Goal: Information Seeking & Learning: Learn about a topic

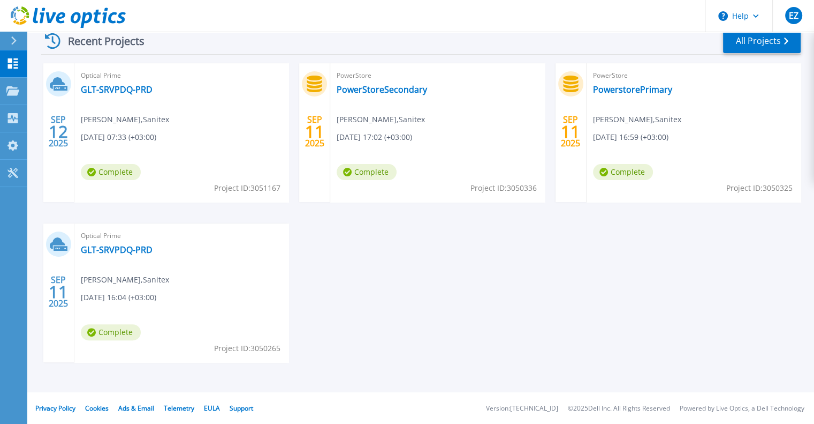
scroll to position [161, 0]
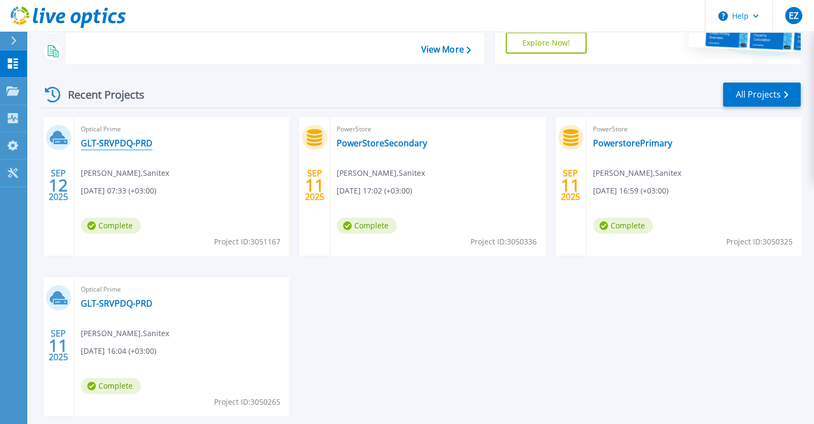
click at [105, 142] on link "GLT-SRVPDQ-PRD" at bounding box center [117, 143] width 72 height 11
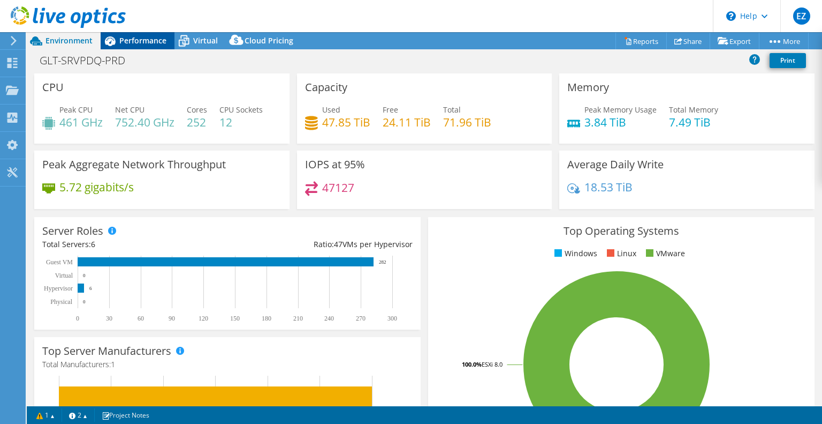
click at [155, 40] on span "Performance" at bounding box center [142, 40] width 47 height 10
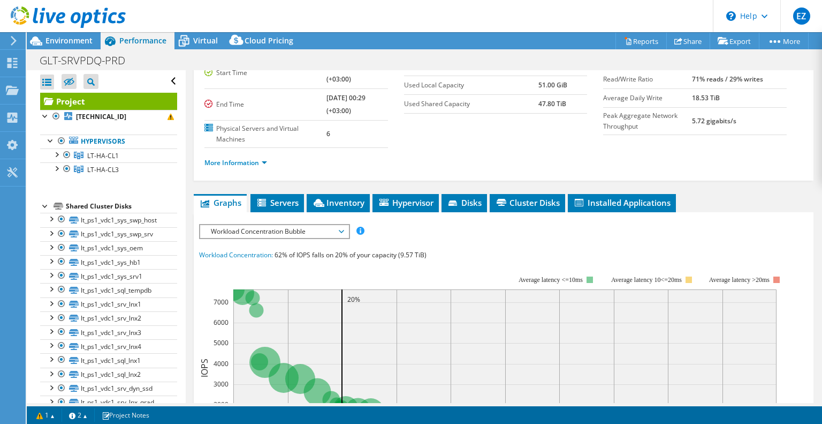
scroll to position [15, 0]
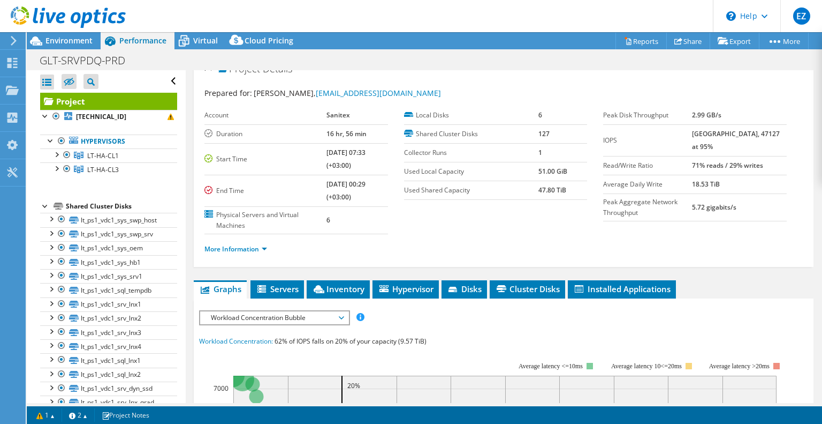
click at [302, 314] on span "Workload Concentration Bubble" at bounding box center [275, 317] width 138 height 13
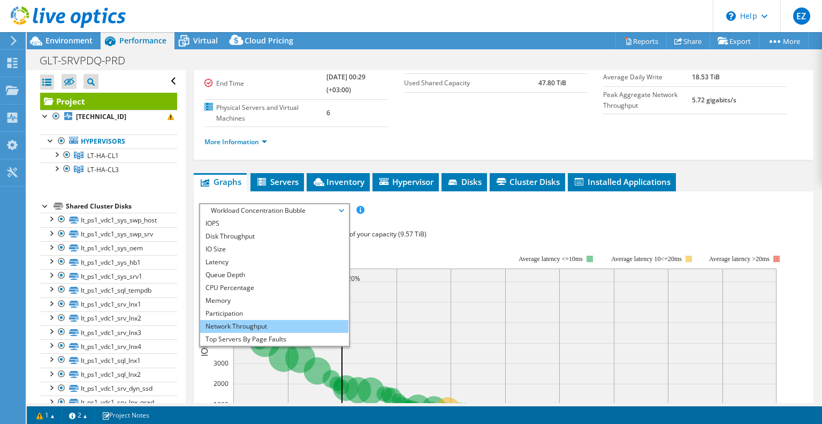
scroll to position [0, 0]
click at [492, 224] on div "IOPS Disk Throughput IO Size Latency Queue Depth CPU Percentage Memory Page Fau…" at bounding box center [503, 401] width 609 height 396
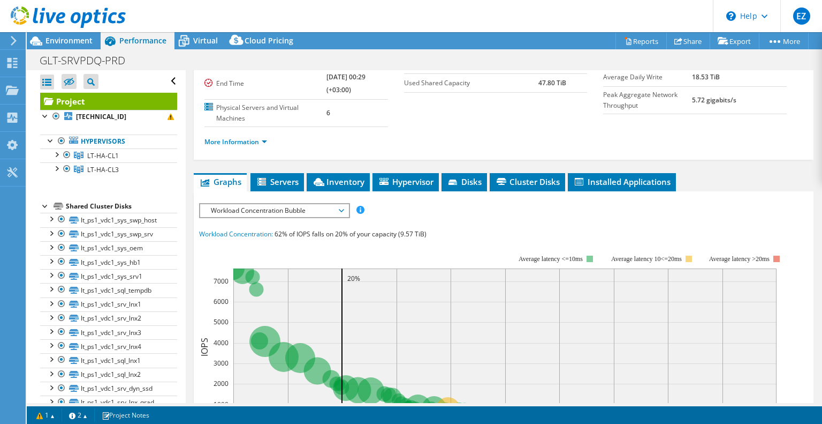
click at [315, 211] on span "Workload Concentration Bubble" at bounding box center [275, 210] width 138 height 13
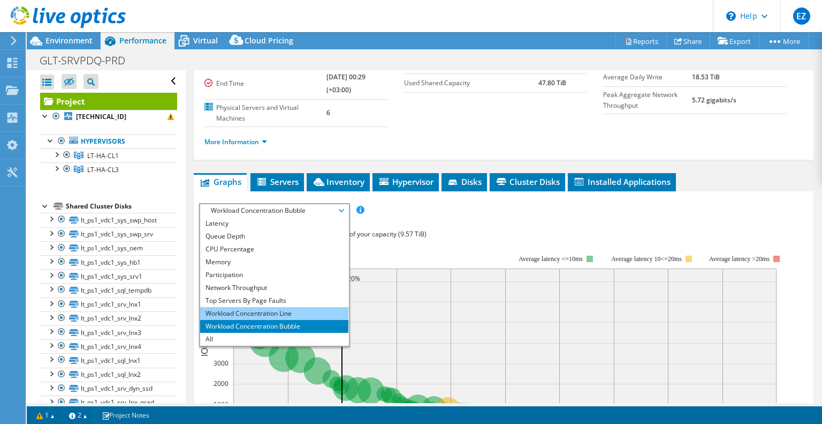
scroll to position [176, 0]
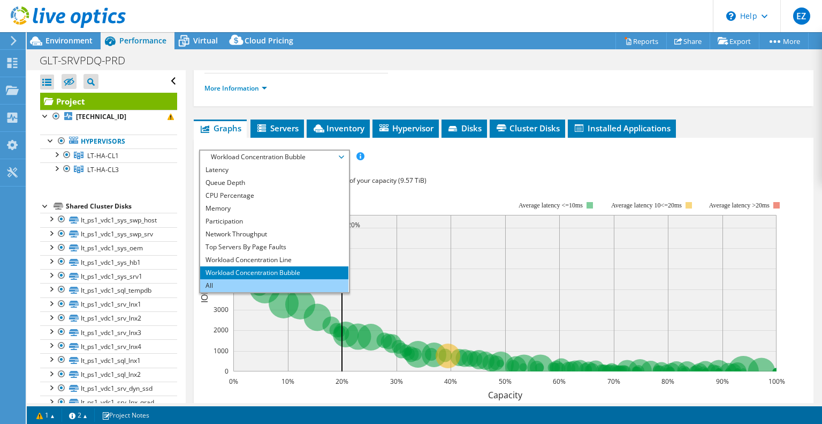
click at [210, 282] on li "All" at bounding box center [274, 285] width 148 height 13
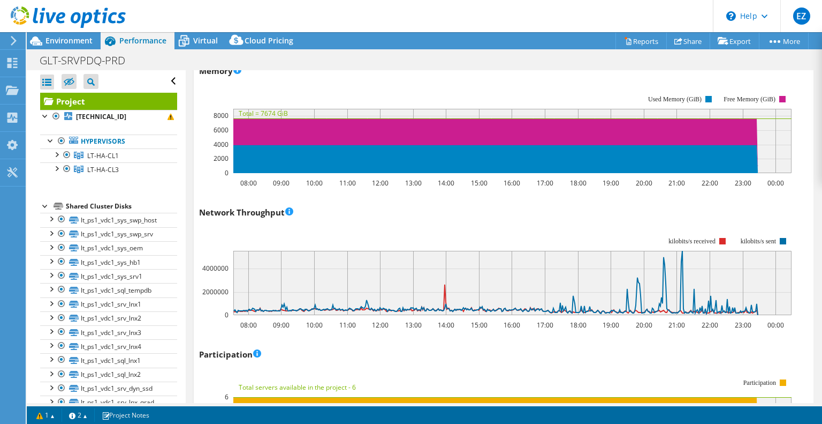
scroll to position [1178, 0]
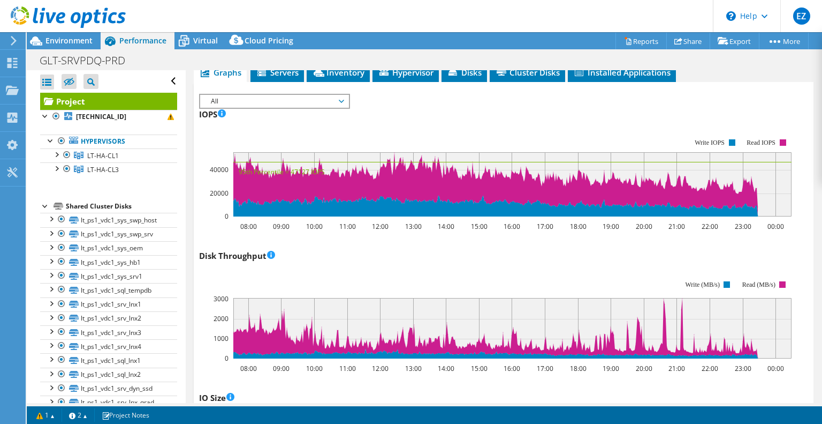
scroll to position [0, 0]
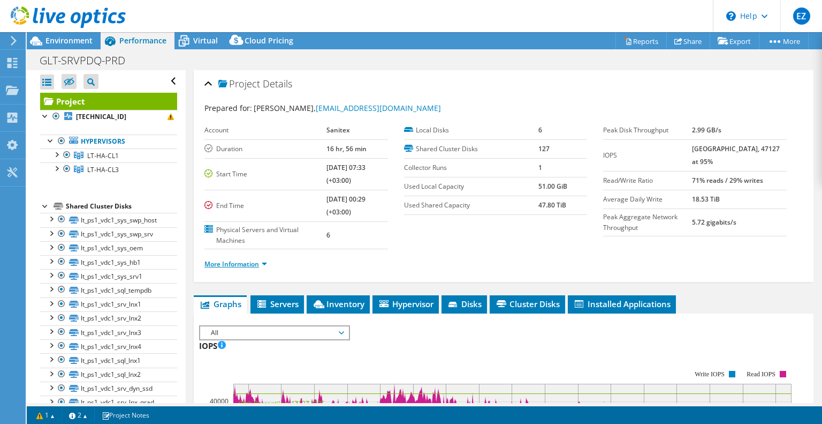
click at [248, 263] on link "More Information" at bounding box center [236, 263] width 63 height 9
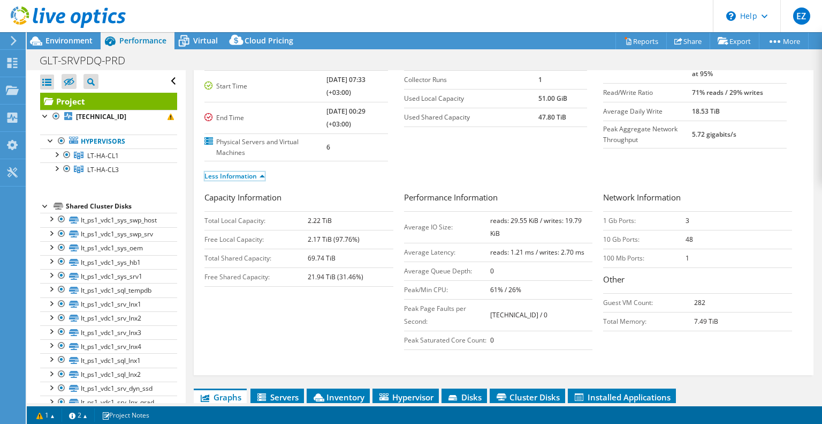
scroll to position [107, 0]
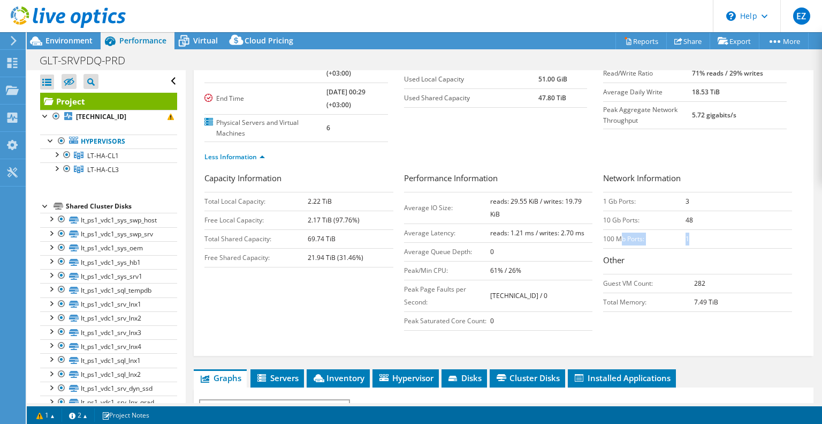
drag, startPoint x: 692, startPoint y: 237, endPoint x: 615, endPoint y: 237, distance: 76.6
click at [615, 237] on tr "100 Mb Ports: 1" at bounding box center [697, 238] width 189 height 19
click at [667, 254] on h3 "Other" at bounding box center [697, 261] width 189 height 14
drag, startPoint x: 599, startPoint y: 236, endPoint x: 697, endPoint y: 240, distance: 97.6
click at [697, 239] on tr "100 Mb Ports: 1" at bounding box center [697, 238] width 189 height 19
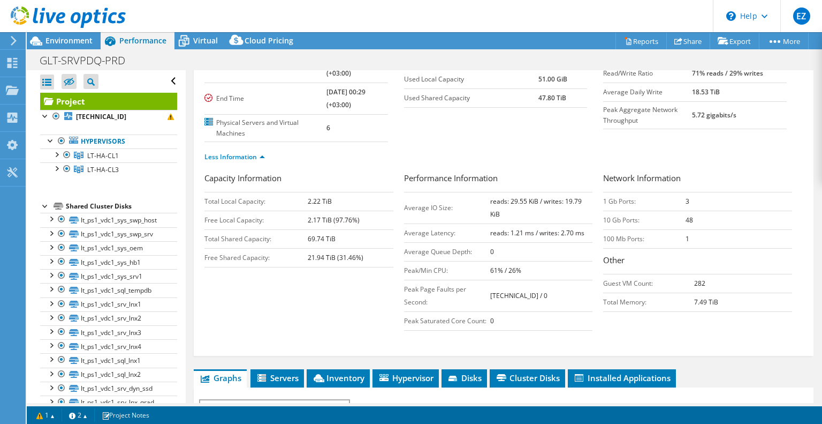
click at [662, 255] on h3 "Other" at bounding box center [697, 261] width 189 height 14
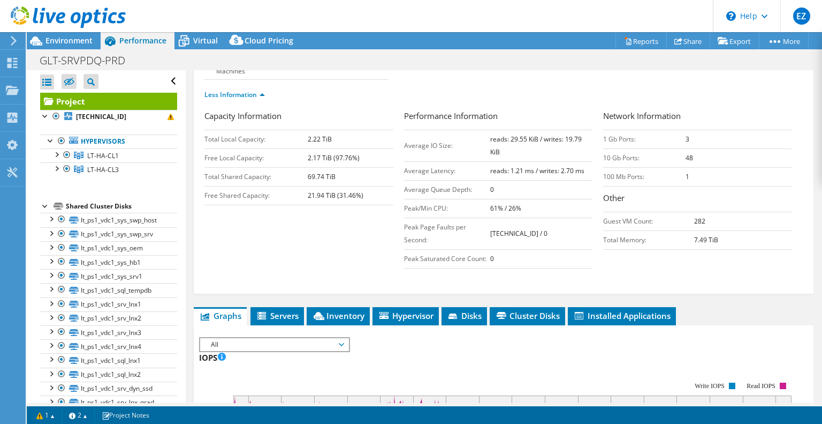
scroll to position [161, 0]
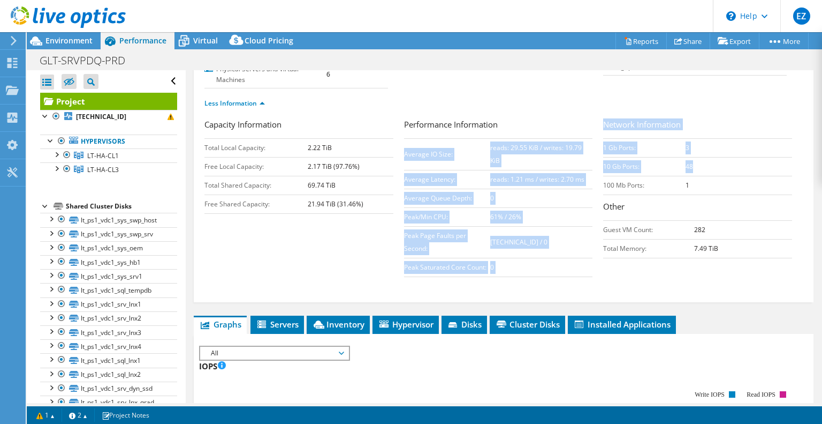
drag, startPoint x: 691, startPoint y: 164, endPoint x: 594, endPoint y: 164, distance: 96.9
click at [594, 164] on div "Capacity Information Total Local Capacity: 2.22 TiB Free Local Capacity: 2.17 T…" at bounding box center [504, 200] width 599 height 164
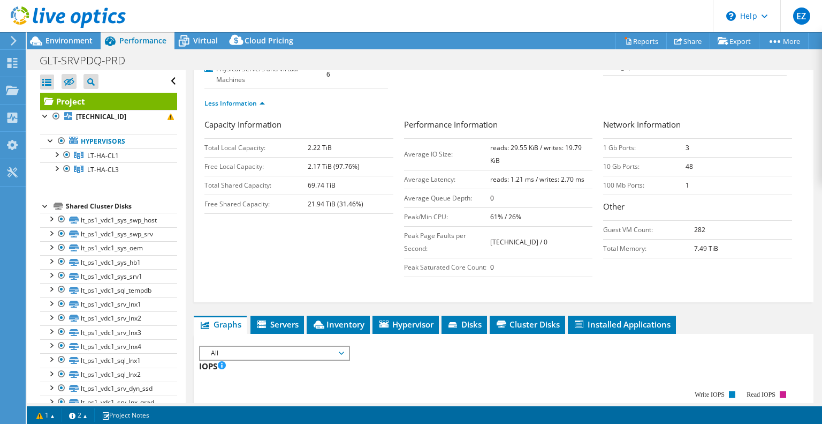
click at [732, 180] on td "1" at bounding box center [739, 185] width 107 height 19
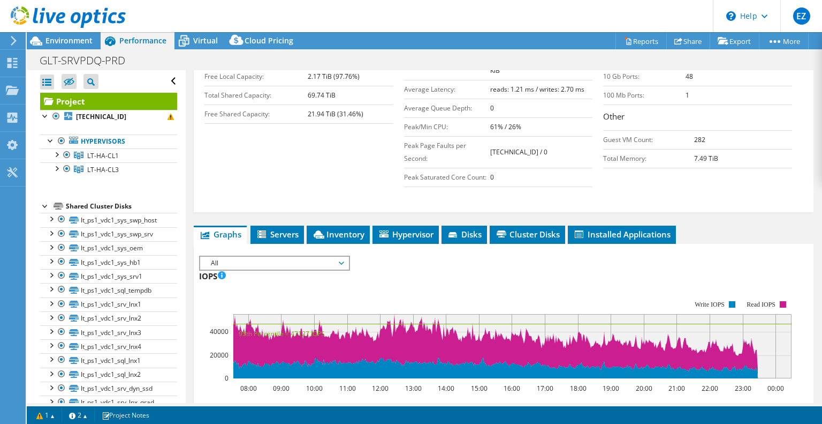
scroll to position [268, 0]
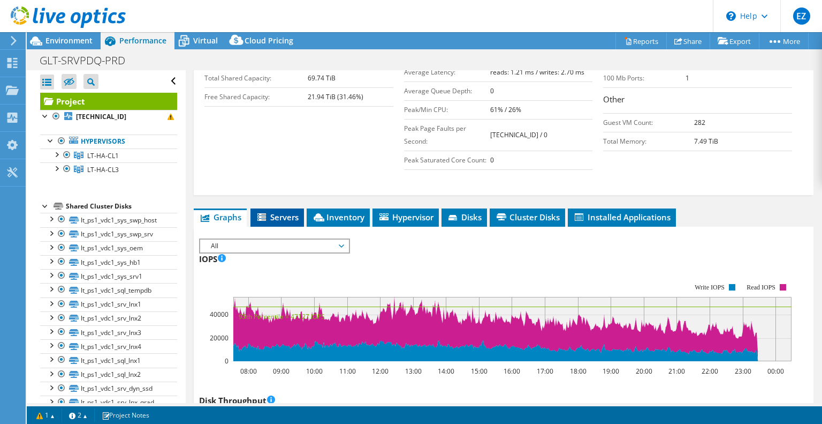
click at [293, 211] on span "Servers" at bounding box center [277, 216] width 43 height 11
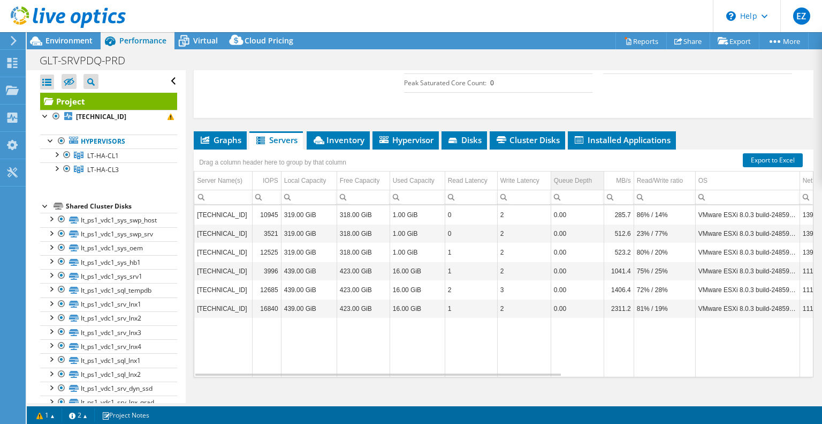
scroll to position [357, 0]
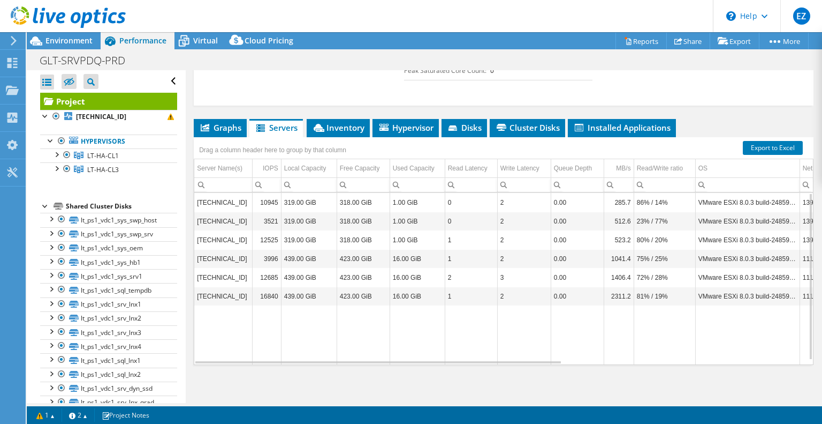
click at [239, 201] on td "[TECHNICAL_ID]" at bounding box center [223, 202] width 58 height 19
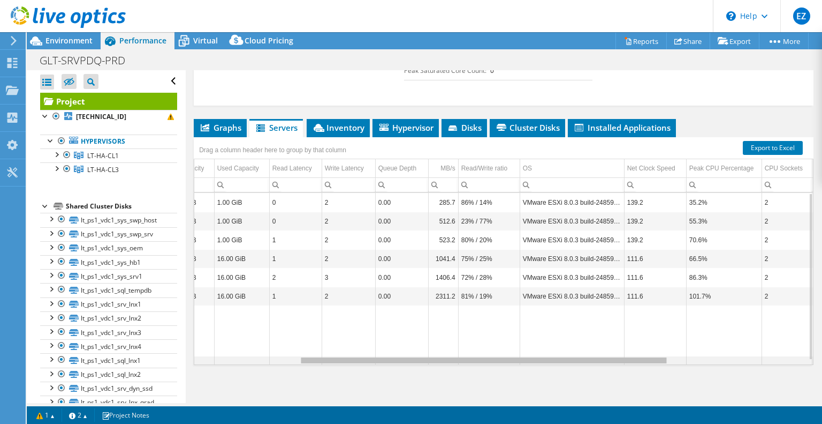
scroll to position [0, 185]
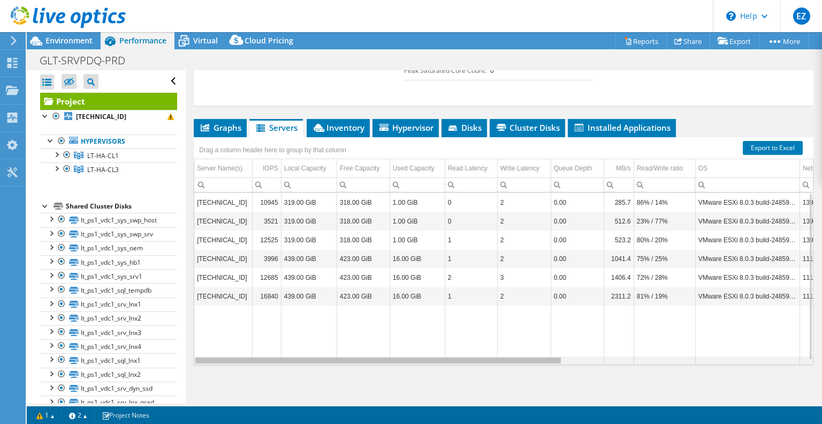
drag, startPoint x: 457, startPoint y: 360, endPoint x: 467, endPoint y: 367, distance: 11.9
click at [467, 367] on body "EZ End User [PERSON_NAME] [EMAIL_ADDRESS][DOMAIN_NAME] Sanitex My Profile Log O…" at bounding box center [411, 212] width 822 height 424
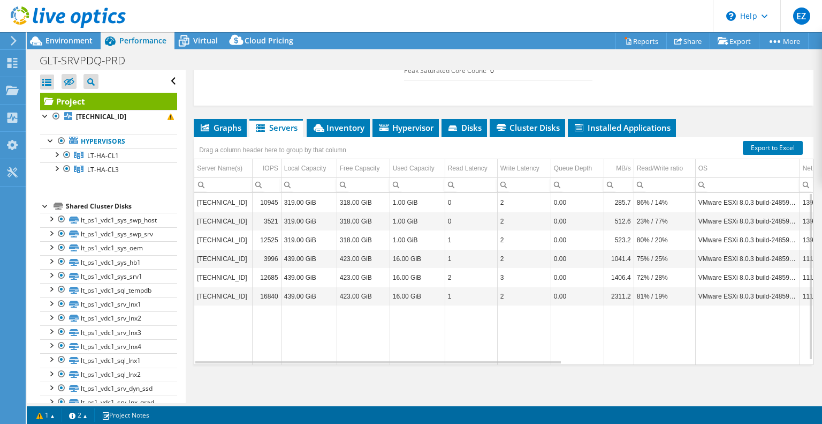
click at [403, 205] on td "1.00 GiB" at bounding box center [417, 202] width 55 height 19
drag, startPoint x: 400, startPoint y: 223, endPoint x: 404, endPoint y: 232, distance: 10.2
click at [400, 223] on td "1.00 GiB" at bounding box center [417, 220] width 55 height 19
click at [403, 268] on td "16.00 GiB" at bounding box center [417, 277] width 55 height 19
click at [405, 293] on td "16.00 GiB" at bounding box center [417, 295] width 55 height 19
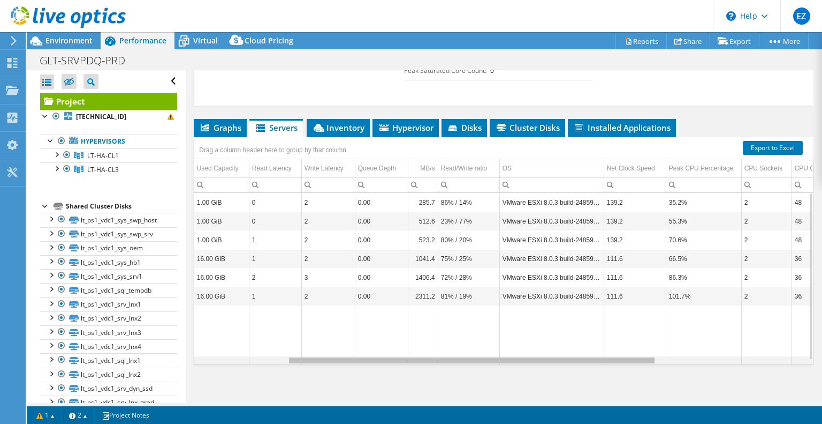
drag, startPoint x: 424, startPoint y: 357, endPoint x: 548, endPoint y: 360, distance: 124.2
click at [548, 360] on body "EZ End User [PERSON_NAME] [EMAIL_ADDRESS][DOMAIN_NAME] Sanitex My Profile Log O…" at bounding box center [411, 212] width 822 height 424
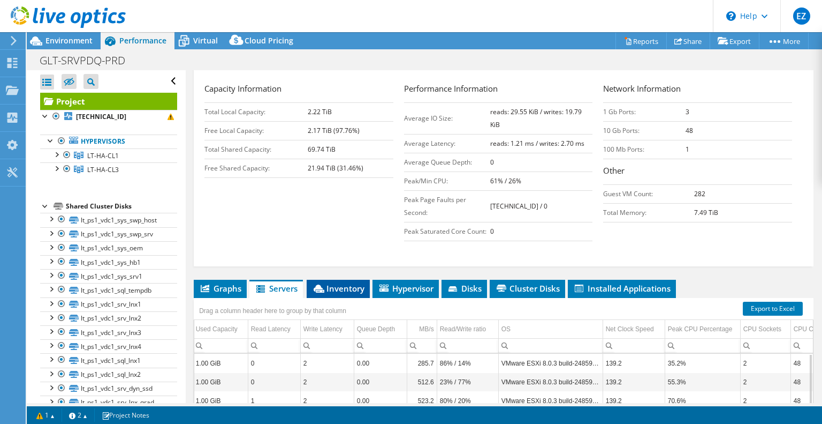
click at [334, 283] on span "Inventory" at bounding box center [338, 288] width 52 height 11
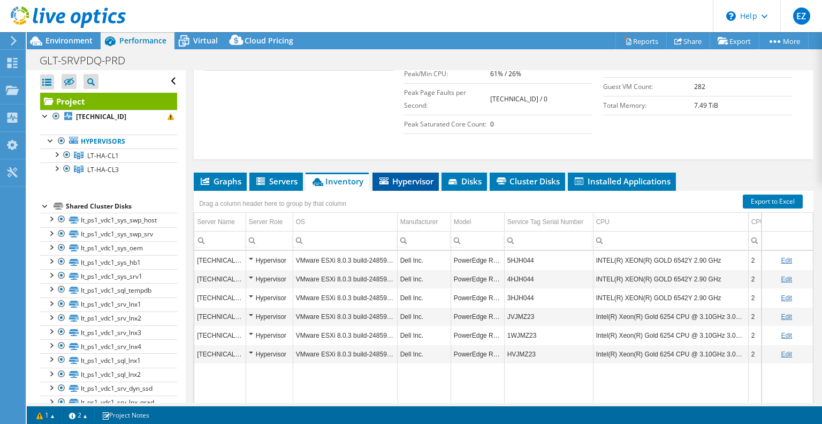
click at [412, 181] on span "Hypervisor" at bounding box center [406, 181] width 56 height 11
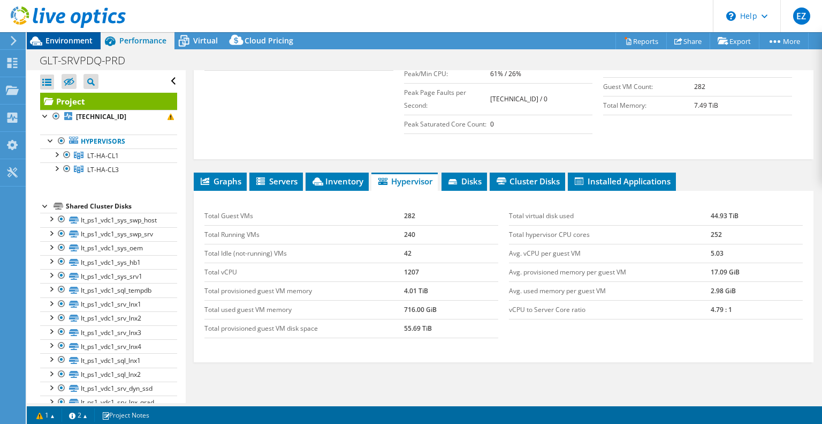
click at [66, 39] on span "Environment" at bounding box center [69, 40] width 47 height 10
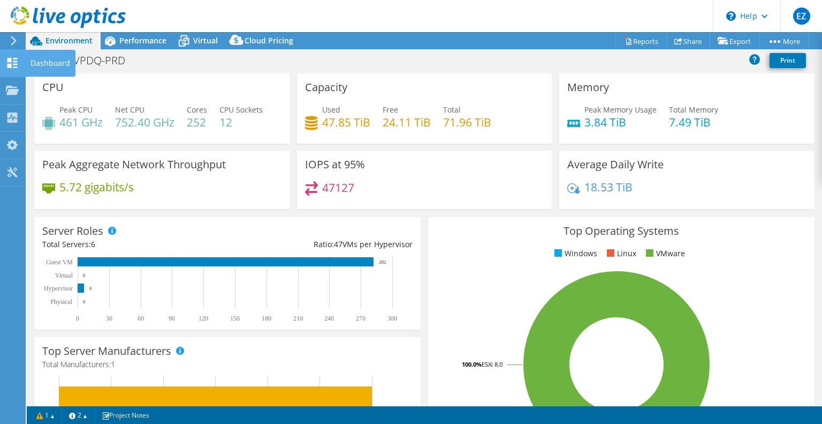
click at [9, 61] on use at bounding box center [12, 63] width 10 height 10
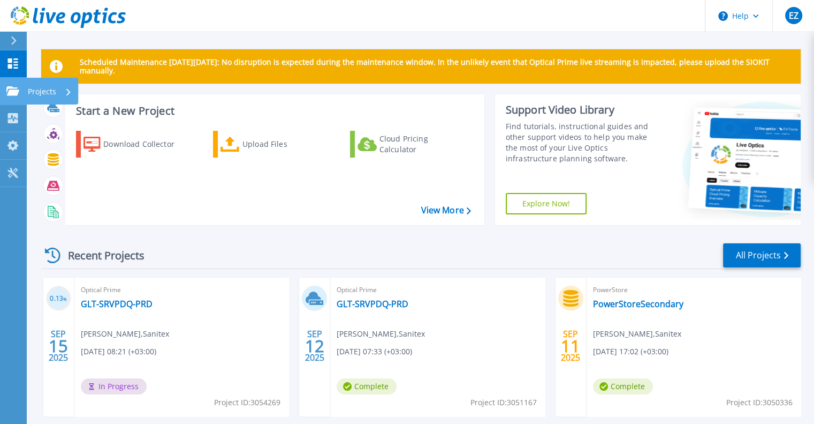
click at [9, 92] on icon at bounding box center [12, 90] width 13 height 9
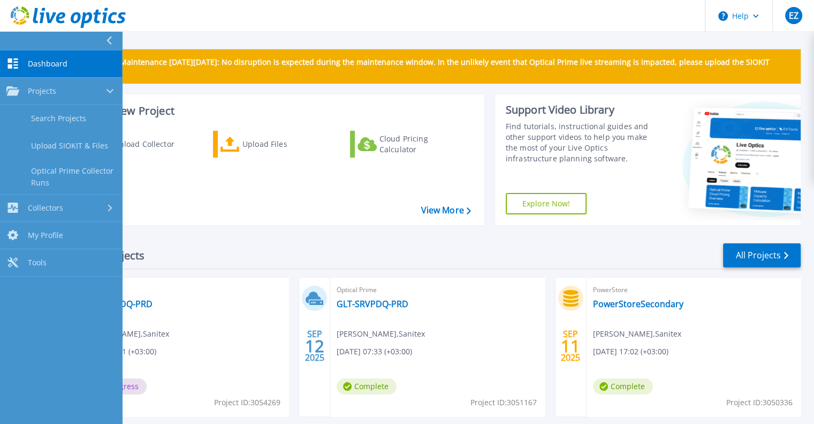
drag, startPoint x: 277, startPoint y: 12, endPoint x: 275, endPoint y: 6, distance: 7.0
click at [277, 13] on header "Help EZ End User Egidijus Zem egidijus.z@sanitex.eu Sanitex My Profile Log Out" at bounding box center [407, 16] width 814 height 32
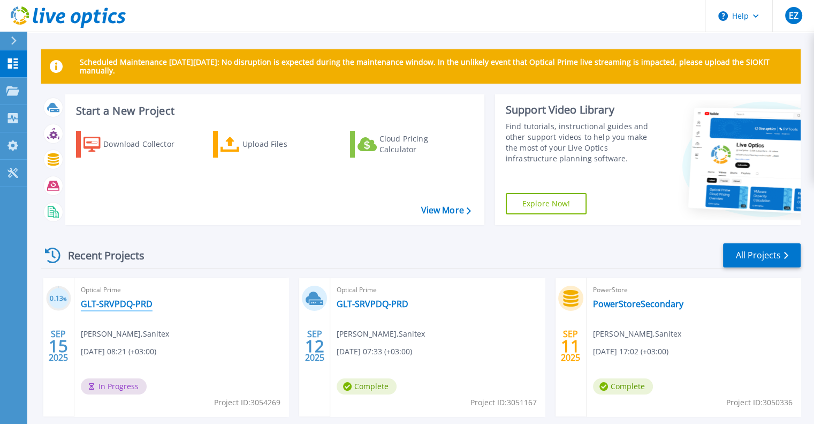
click at [114, 308] on link "GLT-SRVPDQ-PRD" at bounding box center [117, 303] width 72 height 11
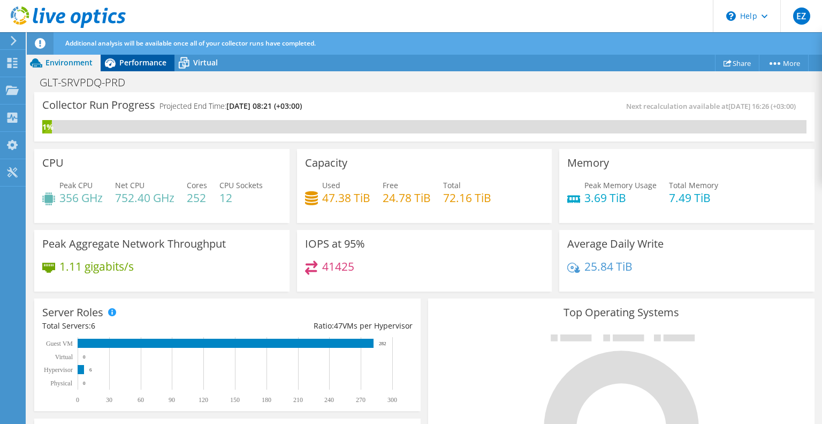
click at [133, 63] on span "Performance" at bounding box center [142, 62] width 47 height 10
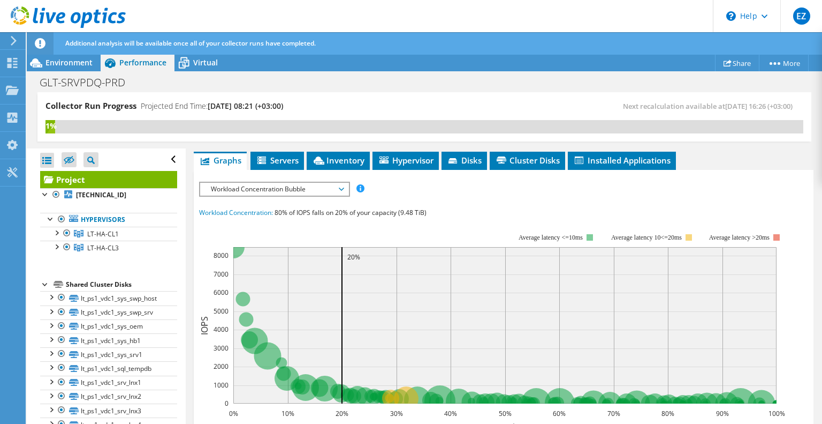
scroll to position [199, 0]
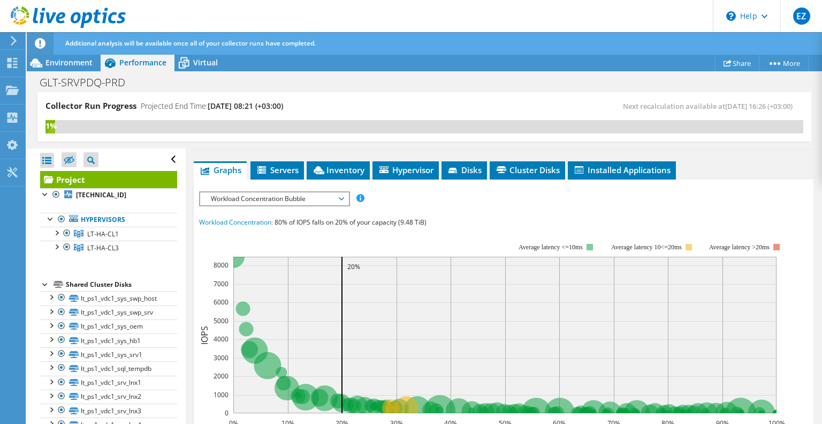
click at [306, 194] on span "Workload Concentration Bubble" at bounding box center [275, 198] width 138 height 13
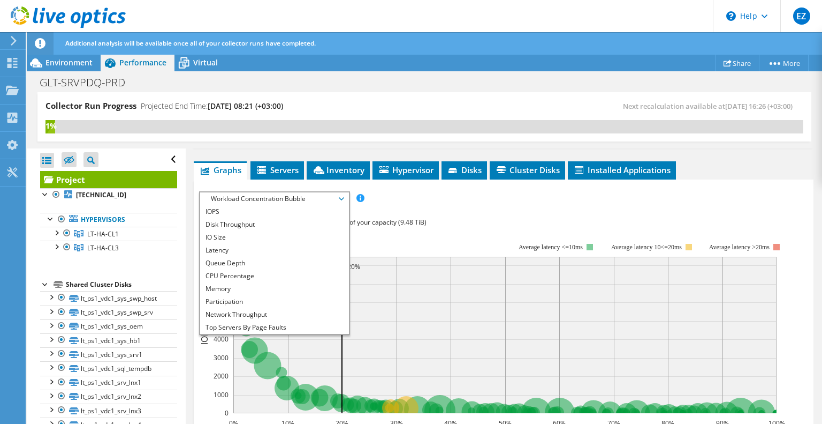
click at [524, 211] on div "IOPS Disk Throughput IO Size Latency Queue Depth CPU Percentage Memory Page Fau…" at bounding box center [503, 389] width 609 height 396
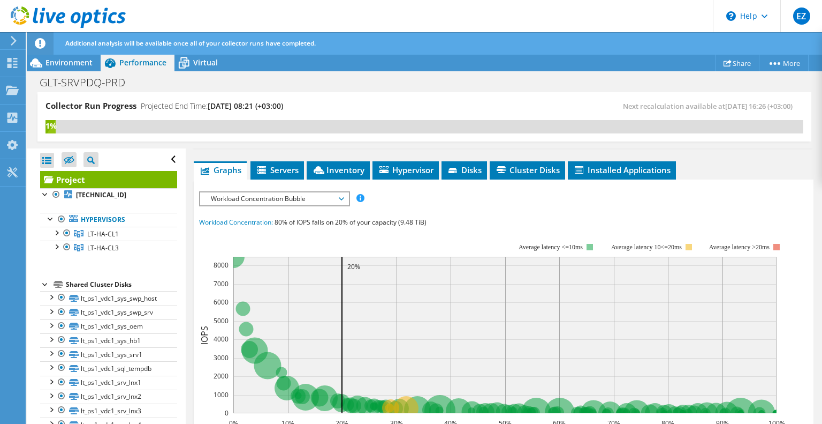
click at [341, 193] on span "Workload Concentration Bubble" at bounding box center [275, 198] width 138 height 13
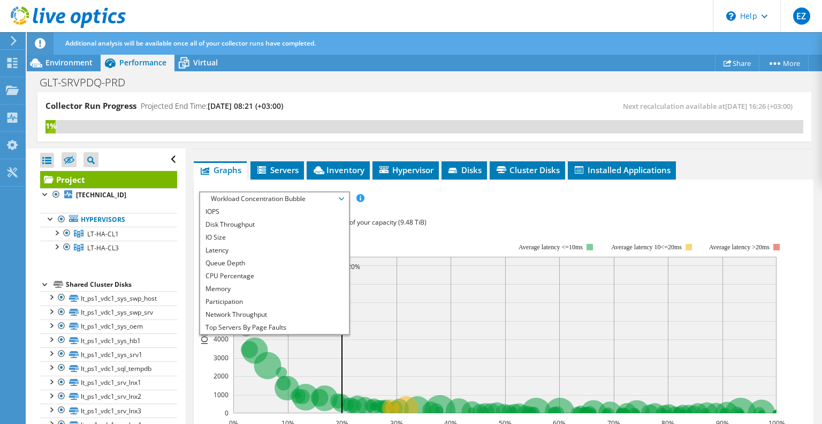
scroll to position [39, 0]
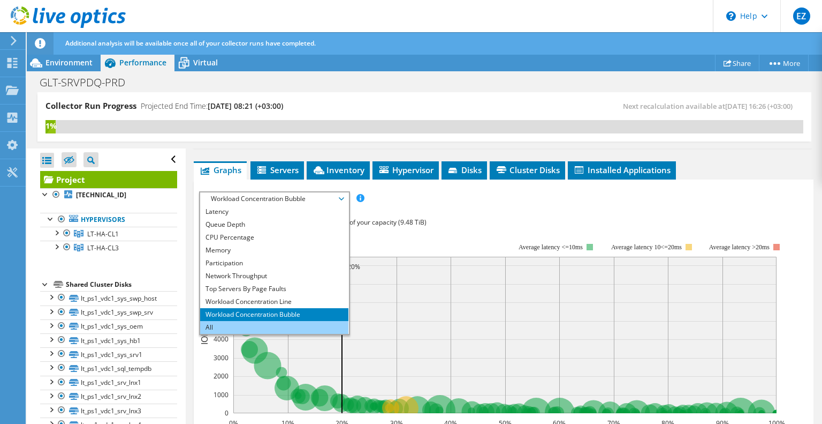
click at [266, 326] on li "All" at bounding box center [274, 327] width 148 height 13
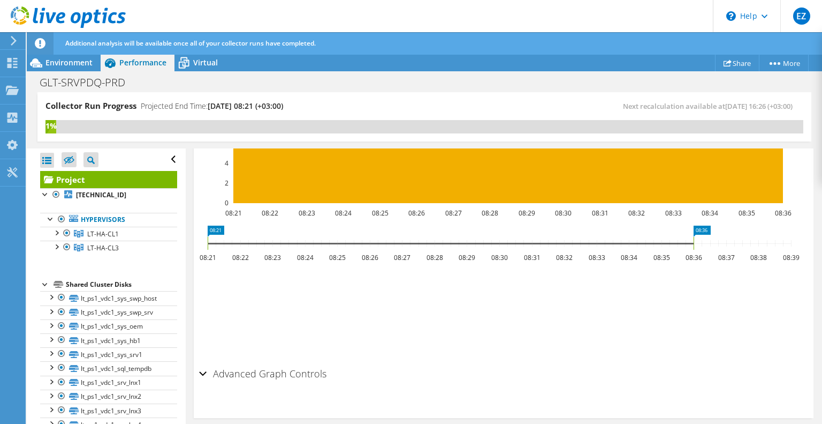
scroll to position [1446, 0]
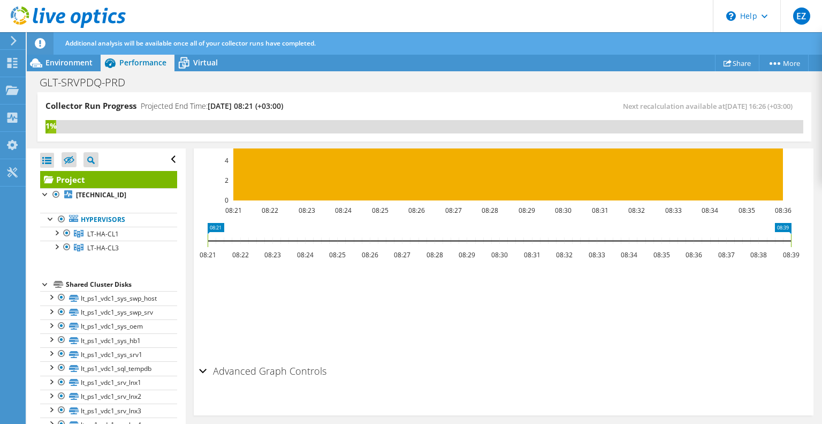
drag, startPoint x: 693, startPoint y: 238, endPoint x: 834, endPoint y: 239, distance: 140.3
click at [822, 239] on html "EZ End User [PERSON_NAME] [EMAIL_ADDRESS][DOMAIN_NAME] Sanitex My Profile Log O…" at bounding box center [411, 212] width 822 height 424
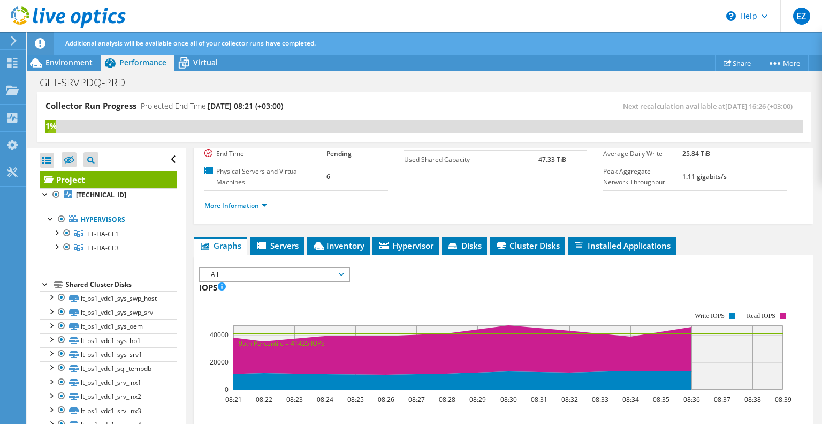
scroll to position [0, 0]
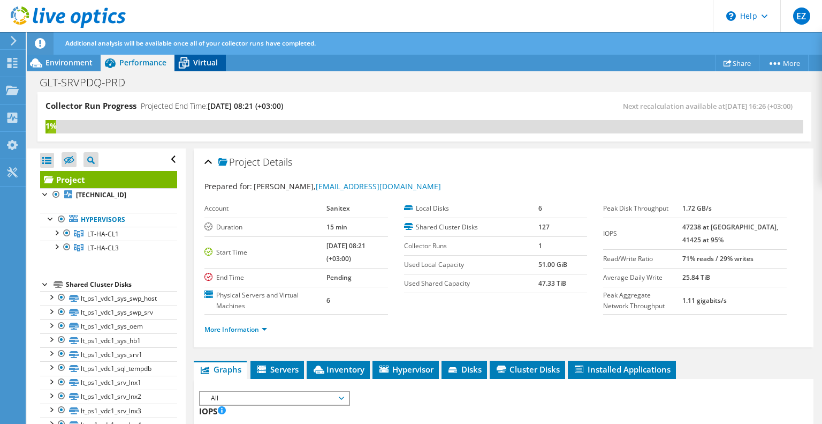
click at [206, 63] on span "Virtual" at bounding box center [205, 62] width 25 height 10
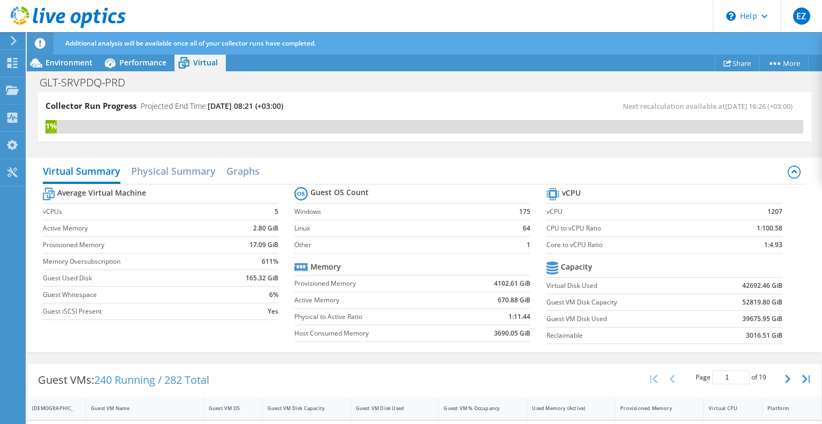
click at [415, 101] on div "Collector Run Progress Projected End Time: [DATE] 08:21 (+03:00)" at bounding box center [235, 110] width 379 height 20
click at [398, 152] on div "Virtual Summary Physical Summary Graphs Average Virtual Machine vCPUs 5 Active …" at bounding box center [425, 254] width 796 height 205
click at [131, 67] on span "Performance" at bounding box center [142, 62] width 47 height 10
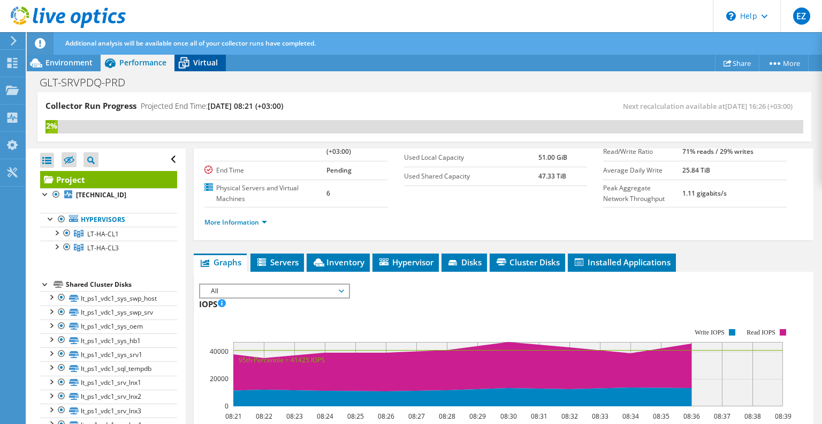
click at [194, 64] on span "Virtual" at bounding box center [205, 62] width 25 height 10
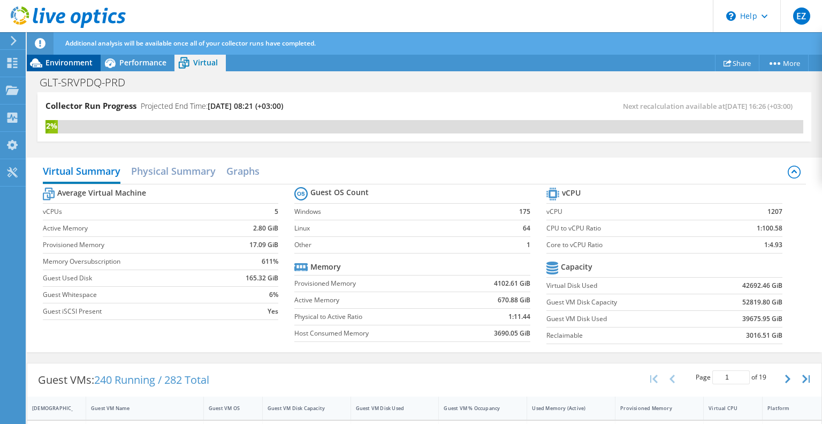
click at [70, 59] on span "Environment" at bounding box center [69, 62] width 47 height 10
